Goal: Information Seeking & Learning: Learn about a topic

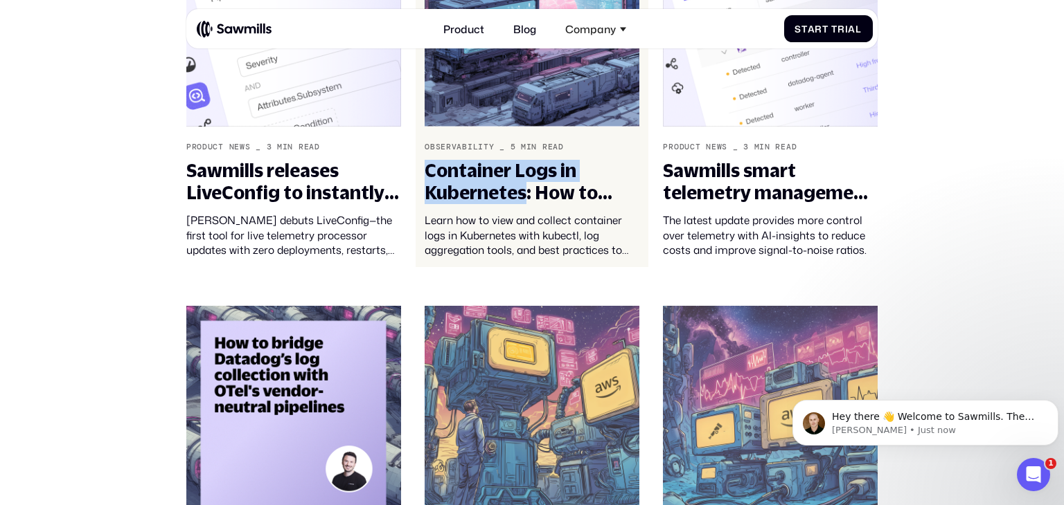
drag, startPoint x: 412, startPoint y: 171, endPoint x: 524, endPoint y: 201, distance: 116.2
click at [524, 201] on div "Observability _ 5 min read Container Logs in Kubernetes: How to View and Collec…" at bounding box center [532, 84] width 238 height 347
copy div "Container Logs in Kubernetes"
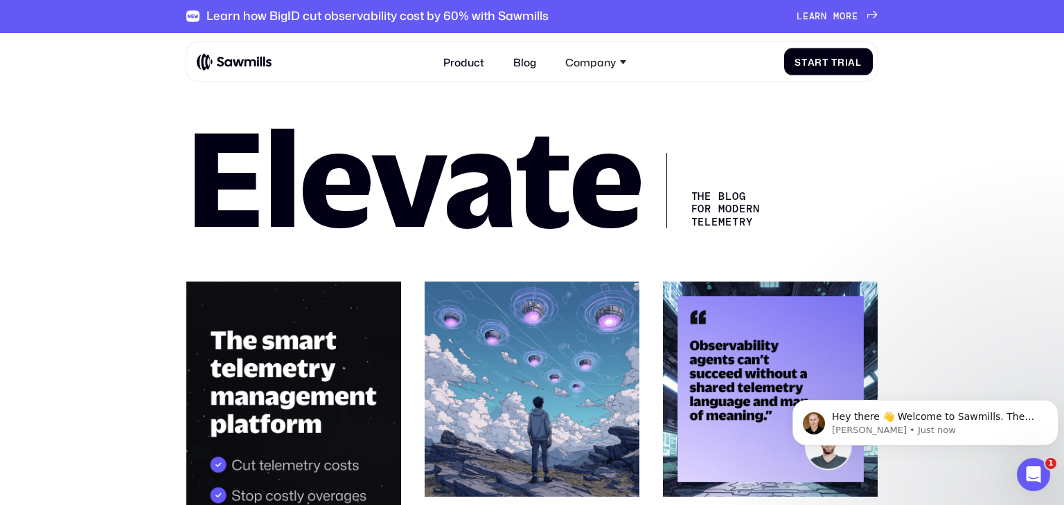
click at [257, 75] on div "Product Blog Company About All things Sawmills Careers Join our team Newsroom S…" at bounding box center [534, 62] width 675 height 28
click at [261, 64] on img at bounding box center [234, 62] width 75 height 18
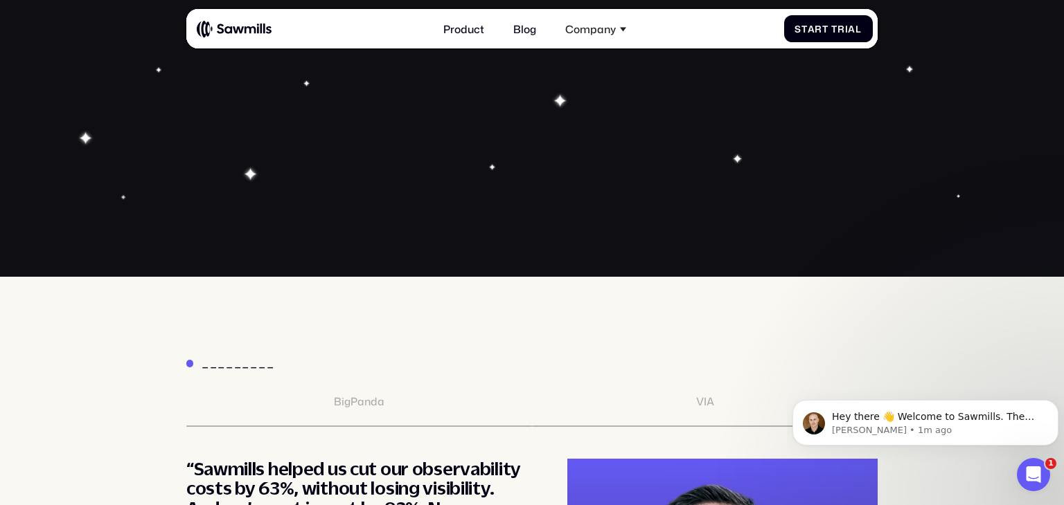
scroll to position [4785, 0]
